Goal: Information Seeking & Learning: Understand process/instructions

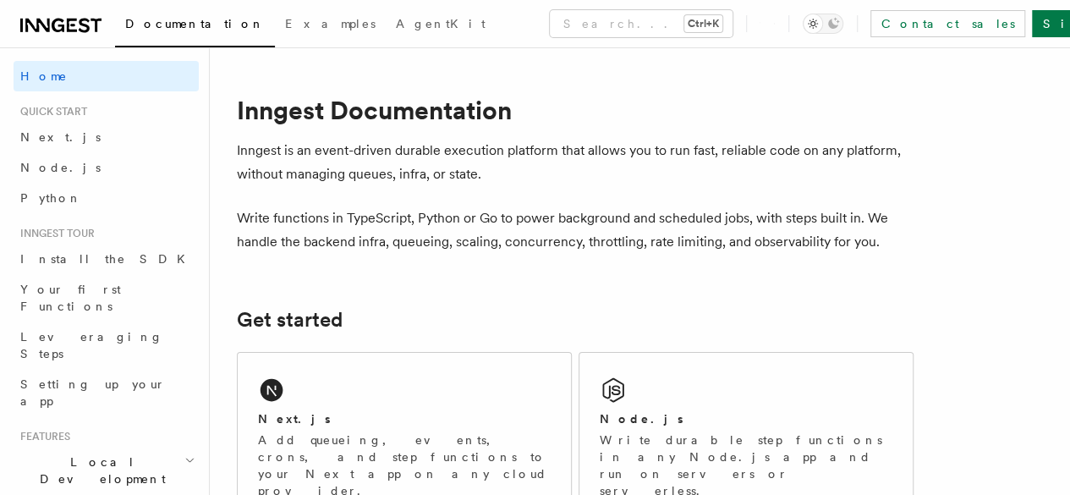
drag, startPoint x: 234, startPoint y: 170, endPoint x: 336, endPoint y: 189, distance: 104.0
drag, startPoint x: 336, startPoint y: 189, endPoint x: 242, endPoint y: 155, distance: 99.8
click at [242, 155] on p "Inngest is an event-driven durable execution platform that allows you to run fa…" at bounding box center [575, 162] width 677 height 47
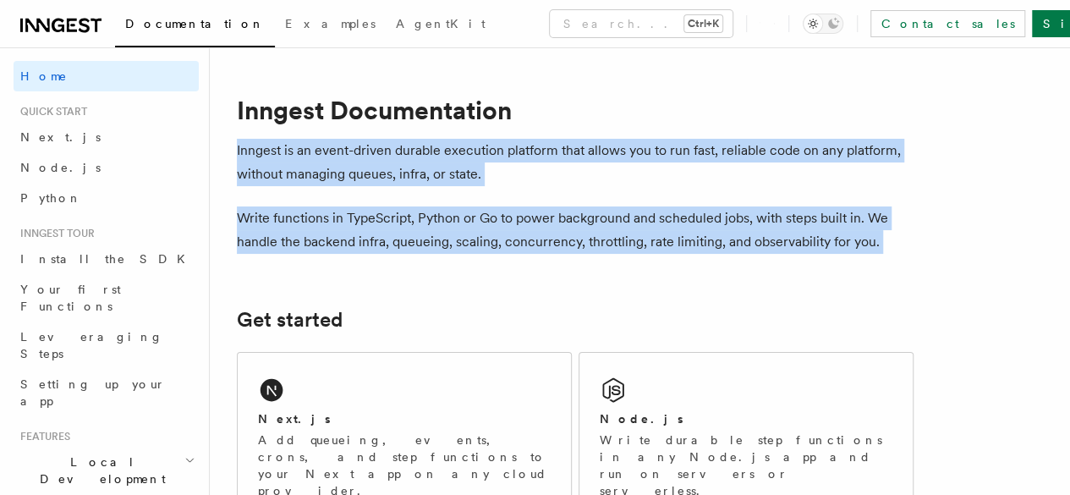
drag, startPoint x: 242, startPoint y: 155, endPoint x: 460, endPoint y: 265, distance: 244.4
click at [394, 428] on div "Next.js" at bounding box center [404, 419] width 293 height 18
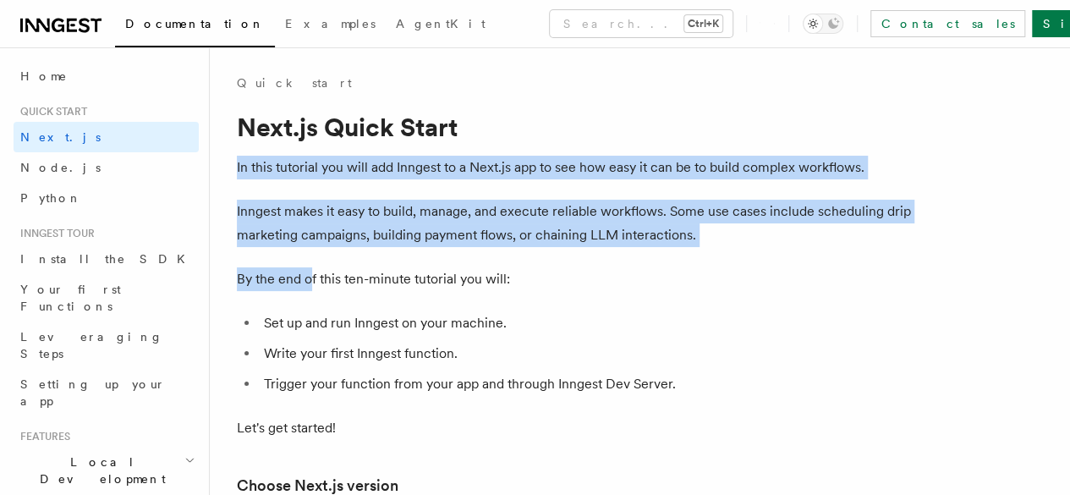
drag, startPoint x: 237, startPoint y: 163, endPoint x: 308, endPoint y: 292, distance: 146.9
click at [0, 0] on span "4. Write your first Inngest function" at bounding box center [0, 0] width 0 height 0
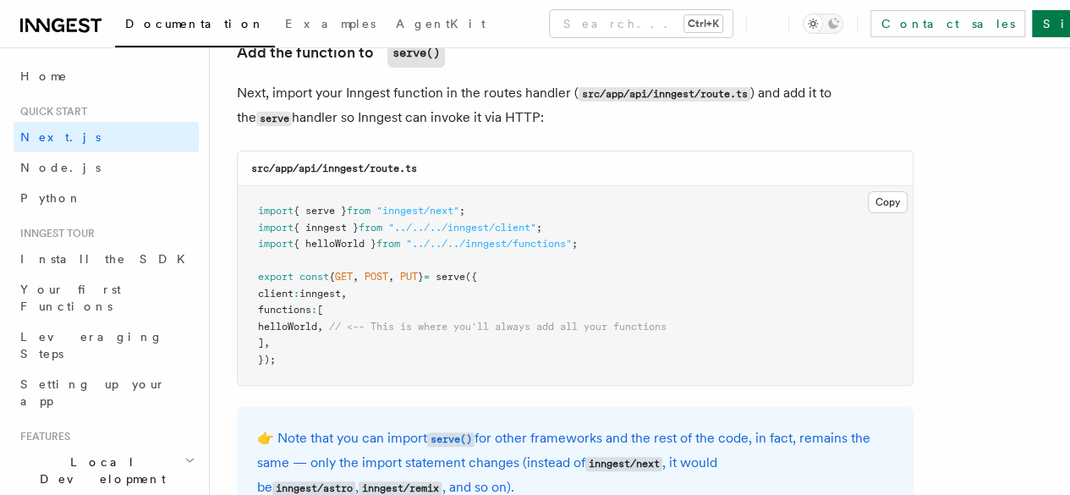
scroll to position [3570, 0]
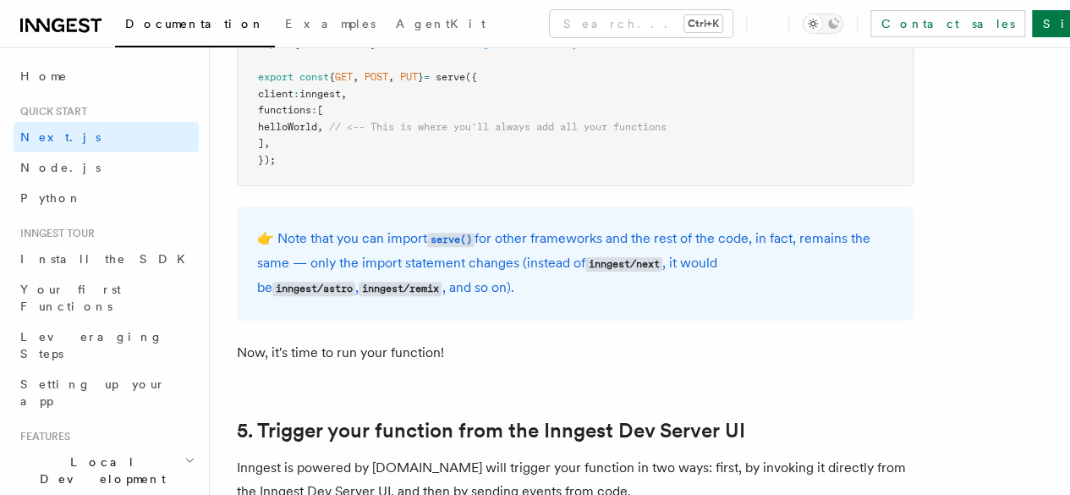
click at [74, 23] on icon at bounding box center [60, 25] width 81 height 20
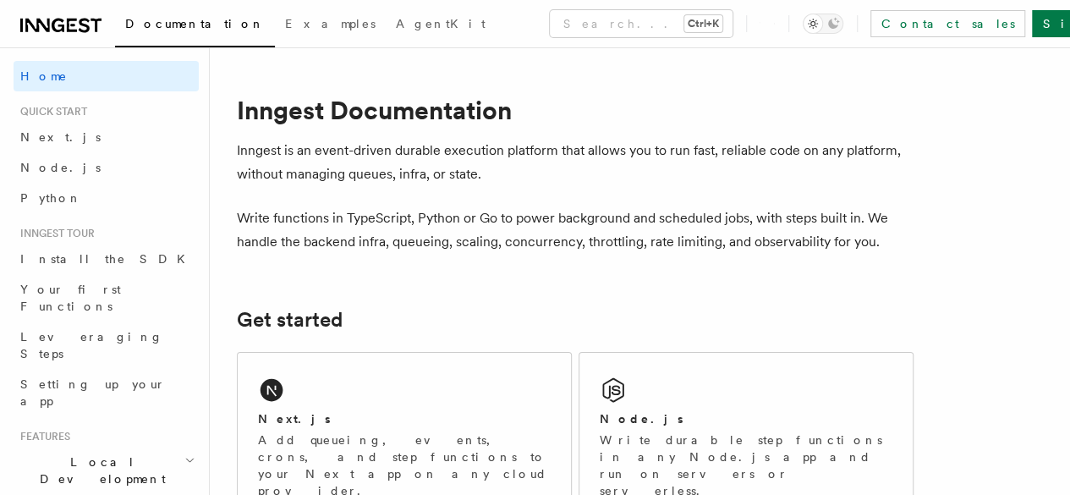
drag, startPoint x: 247, startPoint y: 151, endPoint x: 245, endPoint y: 137, distance: 13.6
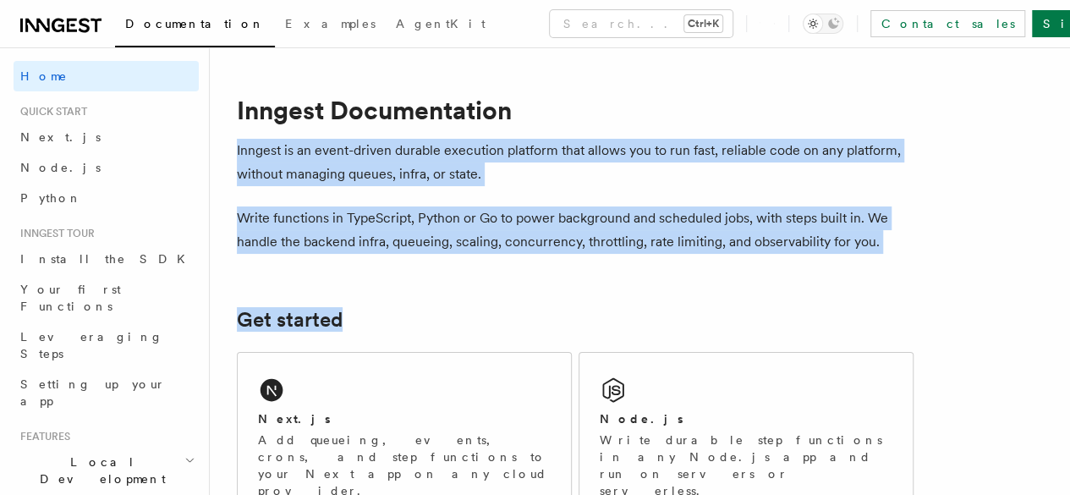
drag, startPoint x: 245, startPoint y: 137, endPoint x: 500, endPoint y: 323, distance: 315.4
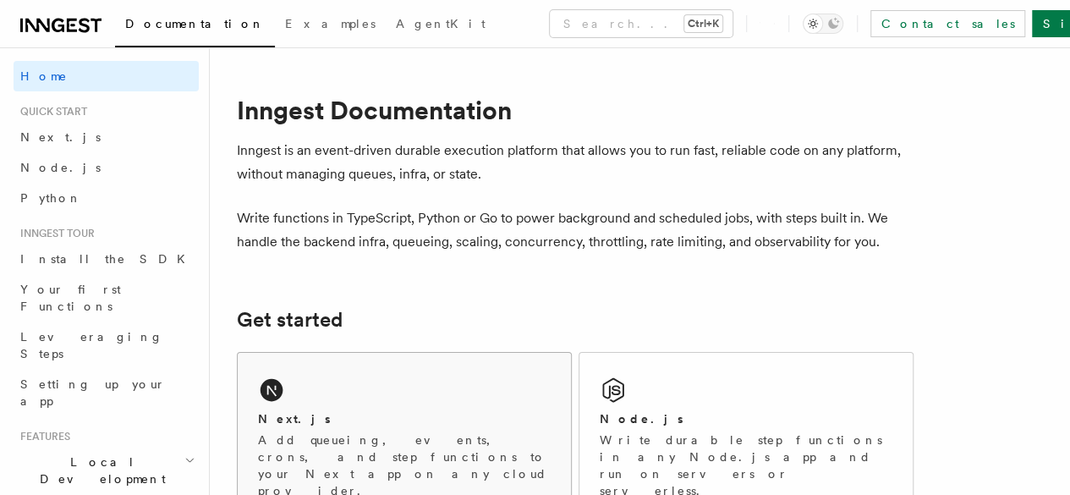
click at [338, 386] on div "Next.js Add queueing, events, crons, and step functions to your Next app on any…" at bounding box center [404, 436] width 333 height 167
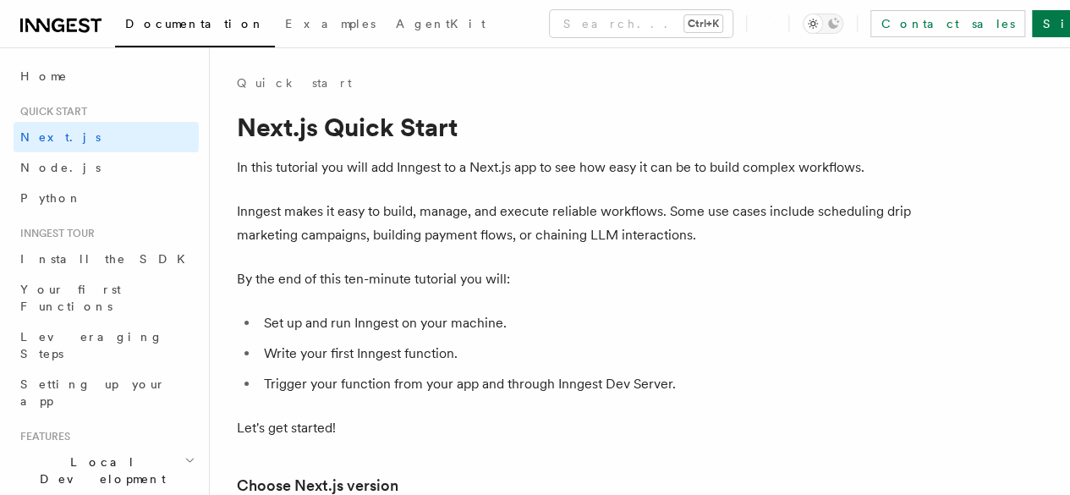
scroll to position [181, 0]
click at [0, 0] on span "2. Run the Inngest Dev Server" at bounding box center [0, 0] width 0 height 0
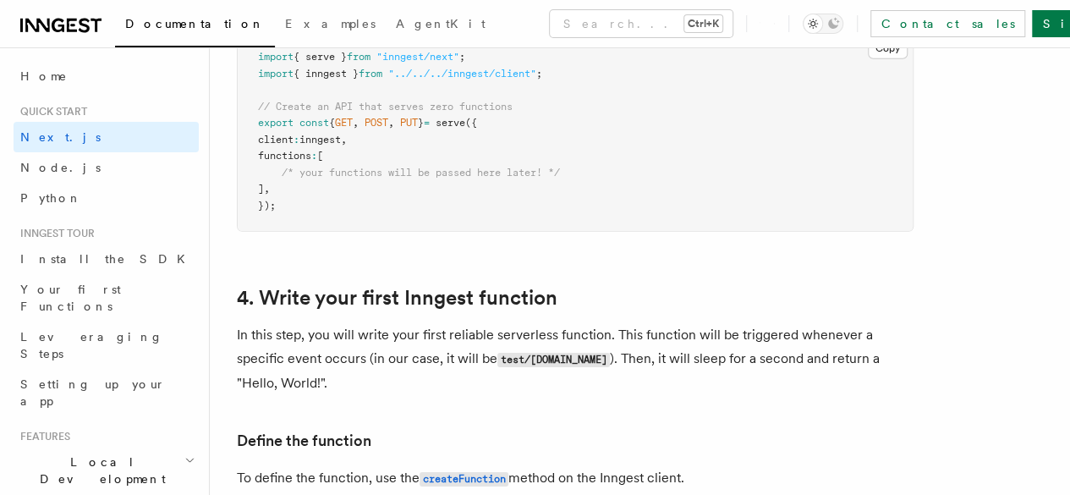
scroll to position [2621, 0]
